Goal: Complete application form: Complete application form

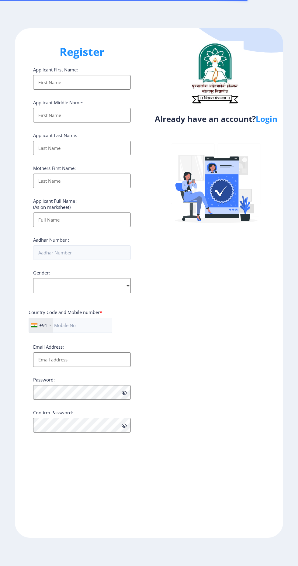
select select
click at [270, 113] on link "Login" at bounding box center [267, 118] width 22 height 11
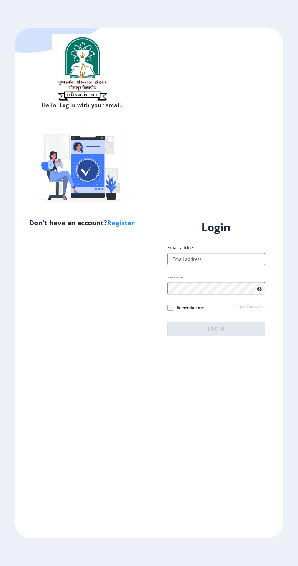
scroll to position [5, 0]
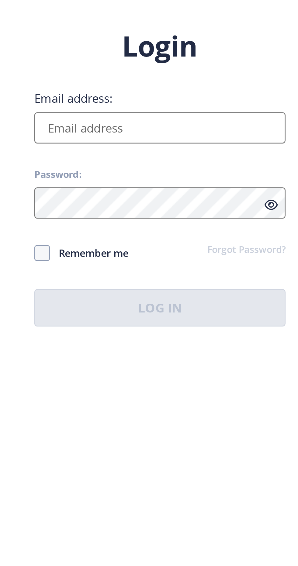
click at [199, 265] on input "Email address:" at bounding box center [216, 259] width 98 height 12
type input "[EMAIL_ADDRESS][DOMAIN_NAME]"
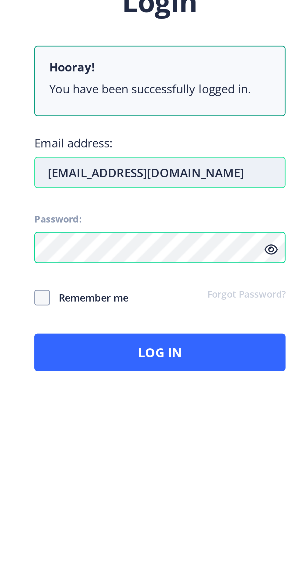
scroll to position [0, 0]
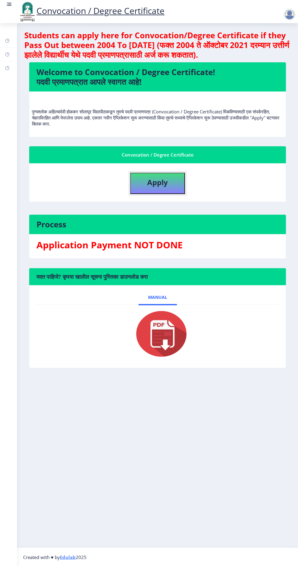
click at [146, 183] on button "Apply" at bounding box center [157, 183] width 55 height 21
select select
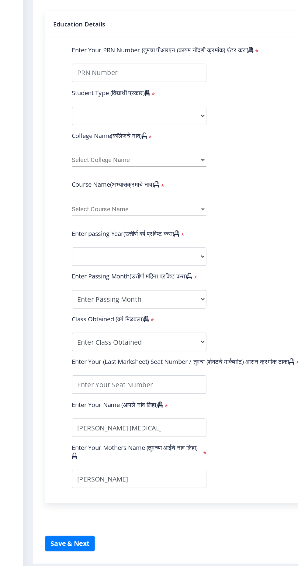
scroll to position [0, 0]
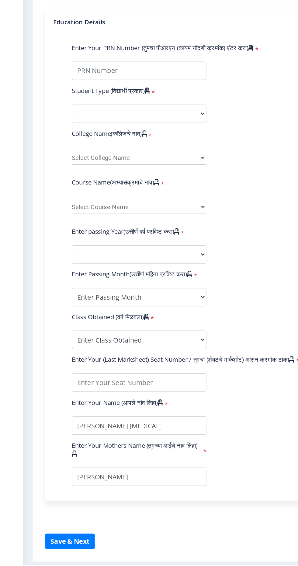
click at [64, 301] on span "Select Course Name" at bounding box center [100, 299] width 94 height 5
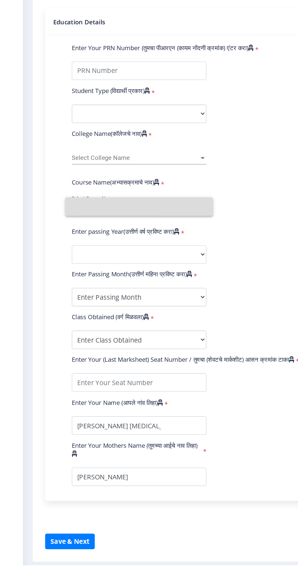
click at [59, 305] on input at bounding box center [103, 300] width 100 height 14
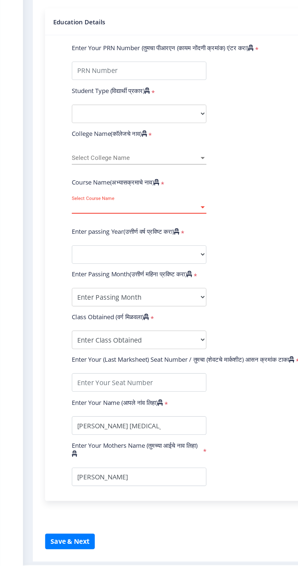
click at [59, 298] on span "Select Course Name" at bounding box center [100, 299] width 94 height 5
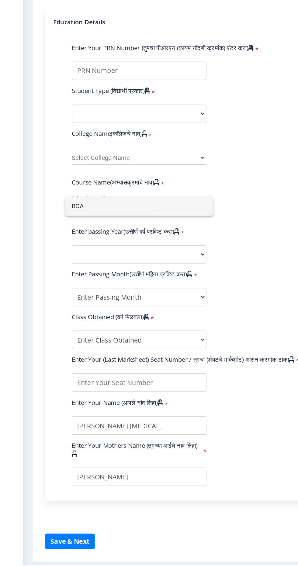
type input "BCA"
click at [71, 264] on div at bounding box center [149, 283] width 298 height 566
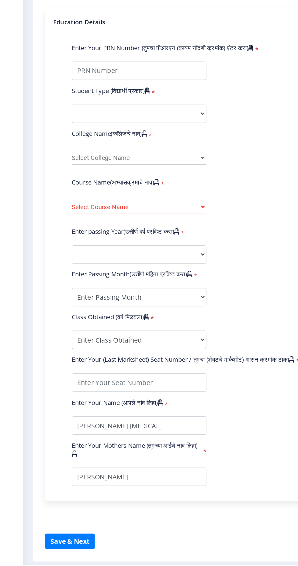
click at [79, 298] on span "Select Course Name" at bounding box center [100, 299] width 94 height 5
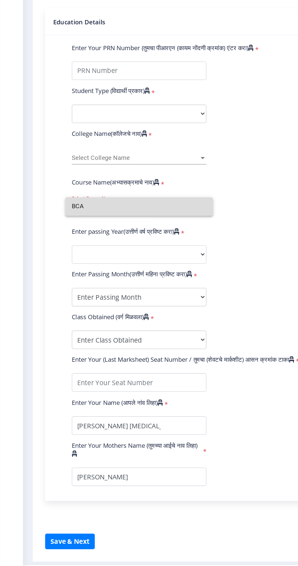
click at [77, 306] on input "BCA" at bounding box center [103, 300] width 100 height 14
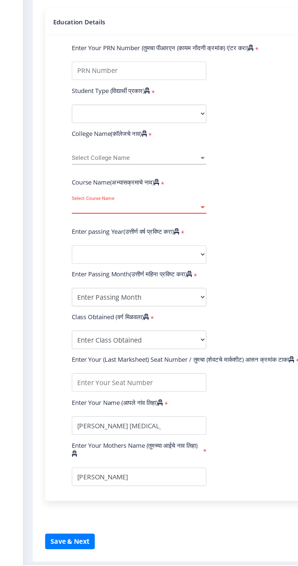
click at [148, 297] on div at bounding box center [150, 299] width 5 height 5
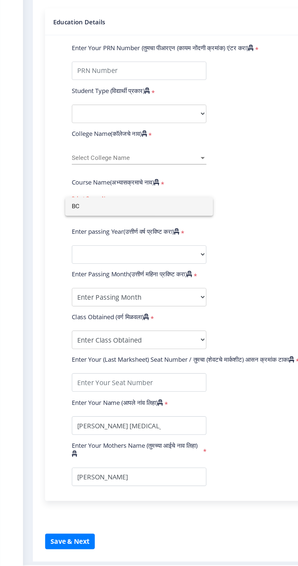
type input "B"
click at [66, 272] on div at bounding box center [149, 283] width 298 height 566
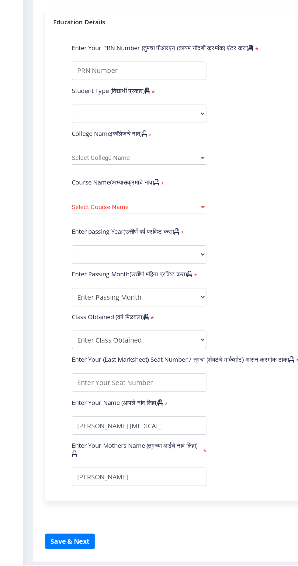
click at [64, 263] on span "Select College Name" at bounding box center [100, 263] width 94 height 5
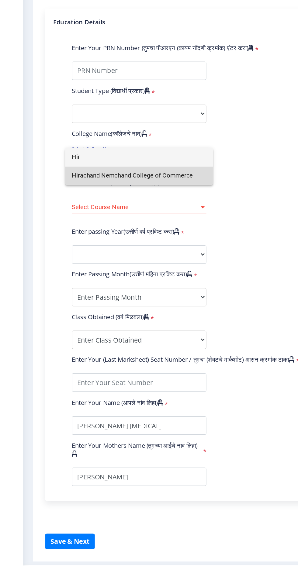
type input "Hir"
click at [78, 276] on span "Hirachand Nemchand College of Commerce" at bounding box center [103, 277] width 100 height 14
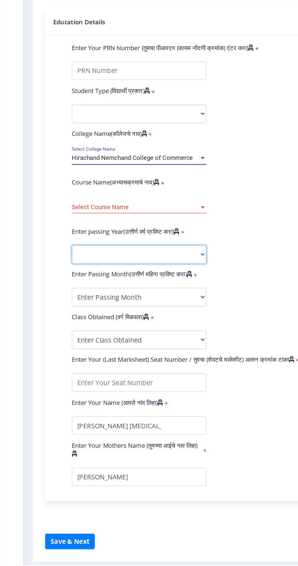
click at [64, 336] on select "2025 2024 2023 2022 2021 2020 2019 2018 2017 2016 2015 2014 2013 2012 2011 2010…" at bounding box center [103, 335] width 100 height 14
select select "2025"
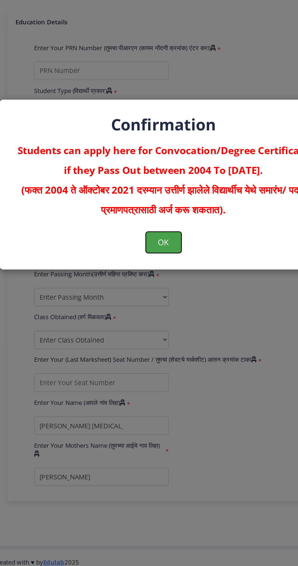
click at [140, 331] on button "OK" at bounding box center [149, 326] width 26 height 16
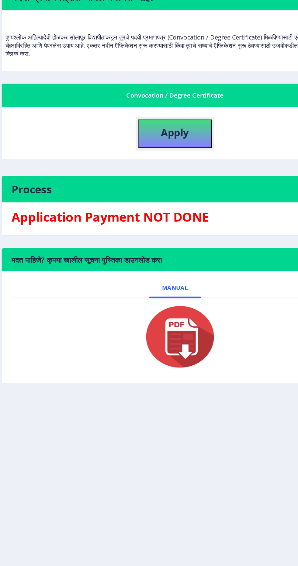
click at [146, 186] on button "Apply" at bounding box center [157, 183] width 55 height 21
select select
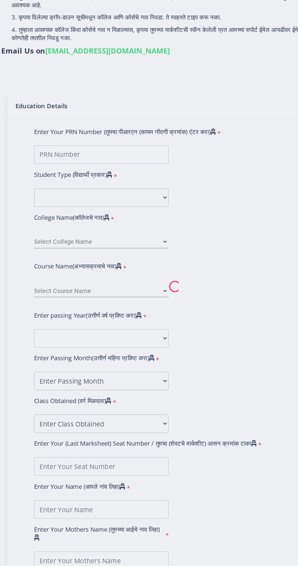
type input "[PERSON_NAME] [MEDICAL_DATA][PERSON_NAME]"
type input "[PERSON_NAME]"
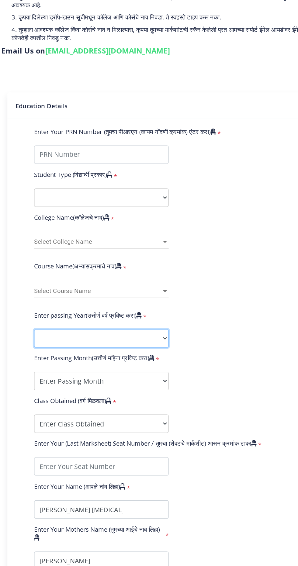
click at [61, 334] on select "2025 2024 2023 2022 2021 2020 2019 2018 2017 2016 2015 2014 2013 2012 2011 2010…" at bounding box center [103, 335] width 100 height 14
select select "2025"
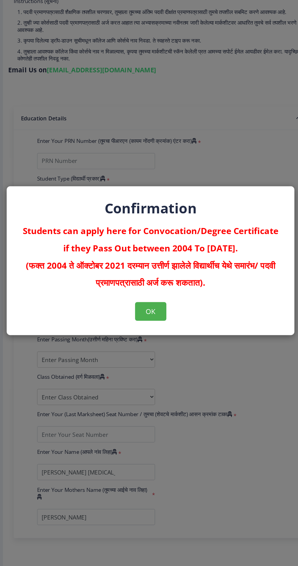
click at [183, 386] on div "Confirmation Students can apply here for Convocation/Degree Certificate if they…" at bounding box center [149, 283] width 298 height 566
click at [159, 334] on button "OK" at bounding box center [149, 326] width 26 height 16
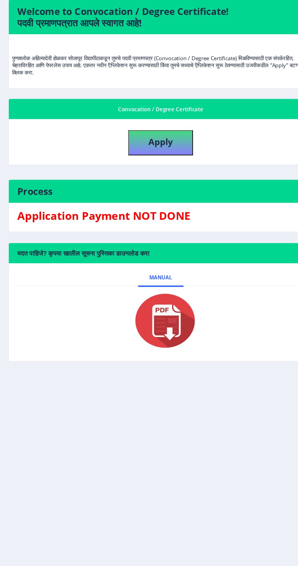
select select
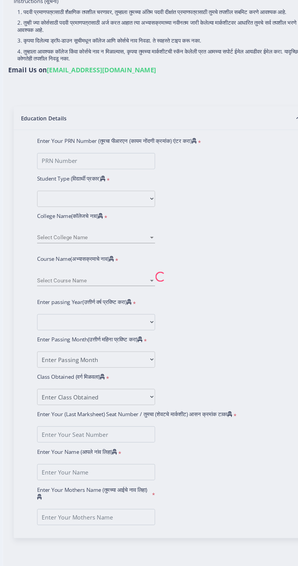
type input "[PERSON_NAME] [MEDICAL_DATA][PERSON_NAME]"
type input "[PERSON_NAME]"
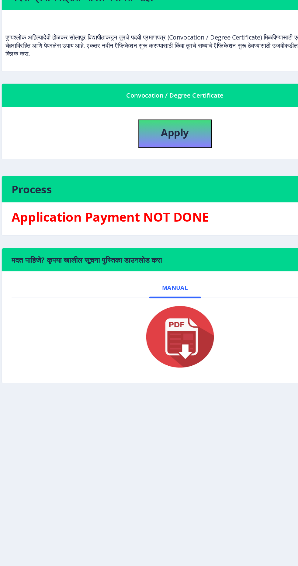
select select
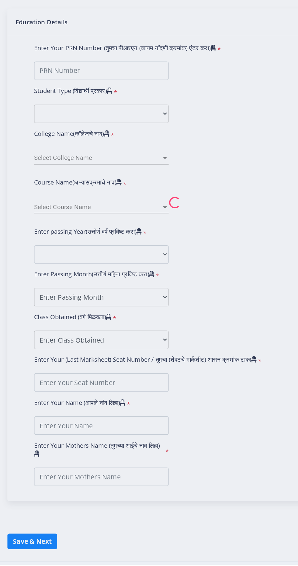
type input "[PERSON_NAME] [MEDICAL_DATA][PERSON_NAME]"
type input "[PERSON_NAME]"
